Goal: Download file/media

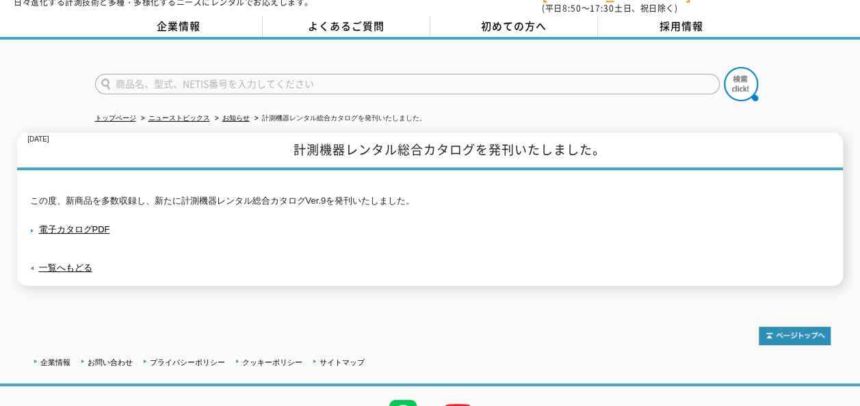
scroll to position [114, 0]
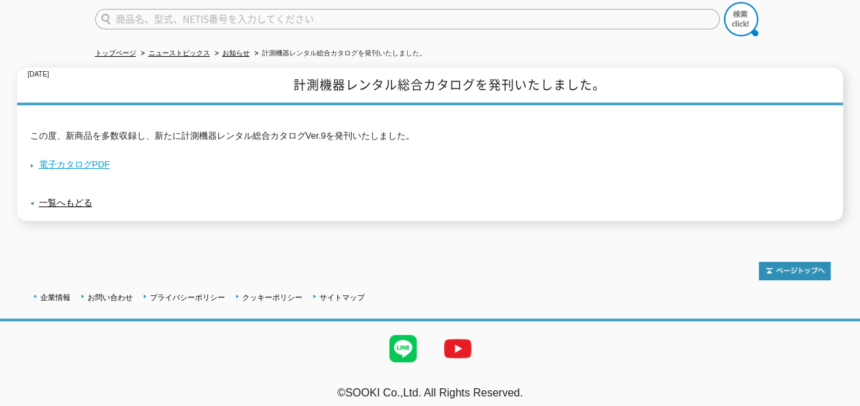
click at [68, 159] on link "電子カタログPDF" at bounding box center [70, 164] width 80 height 10
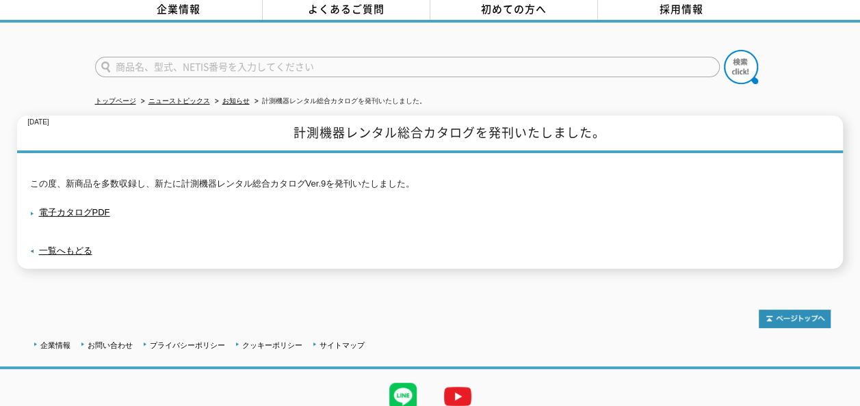
scroll to position [45, 0]
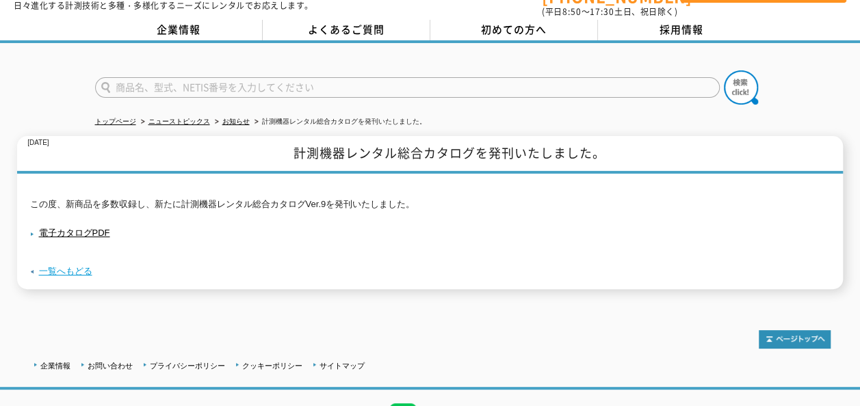
click at [64, 269] on link "一覧へもどる" at bounding box center [65, 271] width 53 height 10
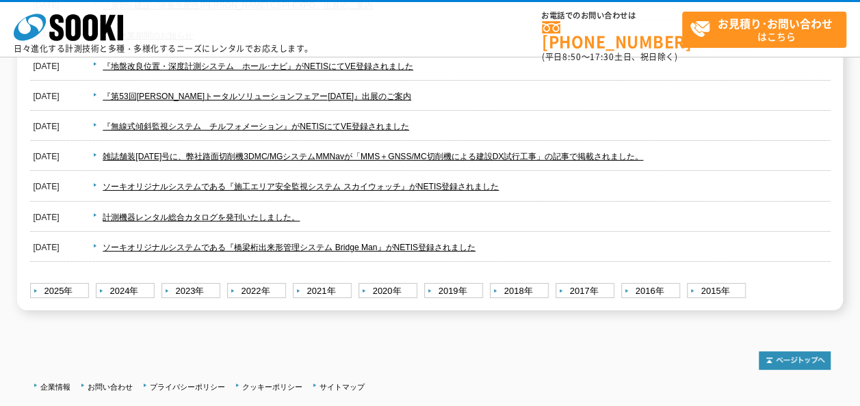
scroll to position [593, 0]
